Goal: Find specific fact: Find specific fact

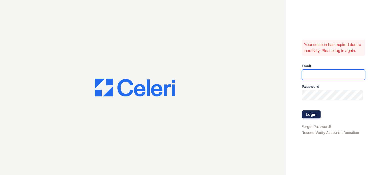
type input "[EMAIL_ADDRESS][DOMAIN_NAME]"
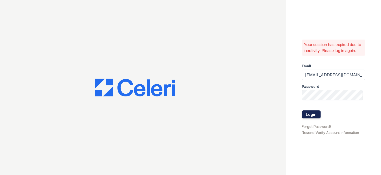
click at [308, 116] on button "Login" at bounding box center [311, 114] width 19 height 8
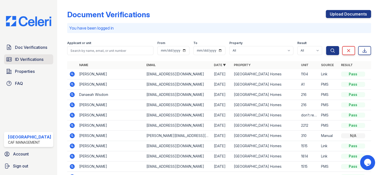
click at [23, 55] on link "ID Verifications" at bounding box center [28, 59] width 49 height 10
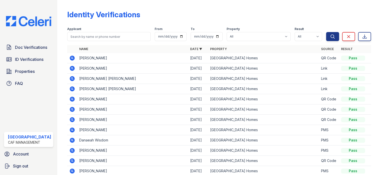
click at [71, 57] on icon at bounding box center [71, 57] width 1 height 1
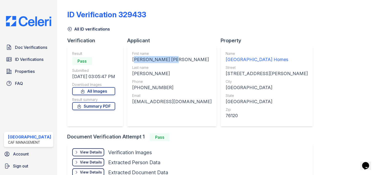
drag, startPoint x: 130, startPoint y: 59, endPoint x: 177, endPoint y: 60, distance: 46.8
click at [177, 60] on div "First name SHAQUALA SHANICE Last name JACKSON Phone +18179878094 Email shaquala…" at bounding box center [172, 86] width 90 height 80
copy div "SHAQUALA SHANICE"
drag, startPoint x: 132, startPoint y: 73, endPoint x: 155, endPoint y: 72, distance: 23.3
click at [156, 72] on div "First name SHAQUALA SHANICE Last name JACKSON Phone +18179878094 Email shaquala…" at bounding box center [172, 86] width 90 height 80
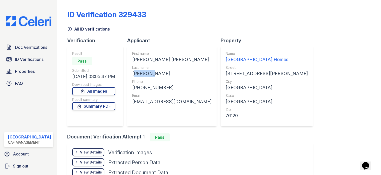
copy div "JACKSON"
drag, startPoint x: 131, startPoint y: 86, endPoint x: 167, endPoint y: 88, distance: 36.6
click at [167, 88] on div "First name SHAQUALA SHANICE Last name JACKSON Phone +18179878094 Email shaquala…" at bounding box center [172, 86] width 90 height 80
copy div "+18179878094"
drag, startPoint x: 130, startPoint y: 103, endPoint x: 187, endPoint y: 100, distance: 56.4
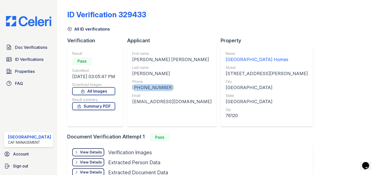
click at [198, 103] on div "First name SHAQUALA SHANICE Last name JACKSON Phone +18179878094 Email shaquala…" at bounding box center [172, 86] width 90 height 80
copy div "shaqualajackson15@icloud.com"
